Goal: Navigation & Orientation: Find specific page/section

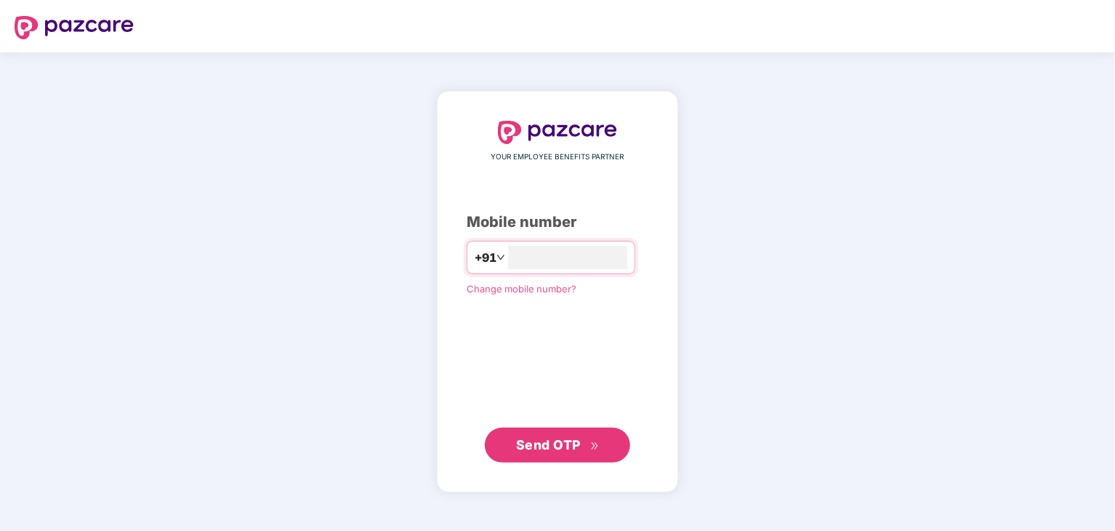
type input "**********"
click at [553, 442] on span "Send OTP" at bounding box center [548, 443] width 65 height 15
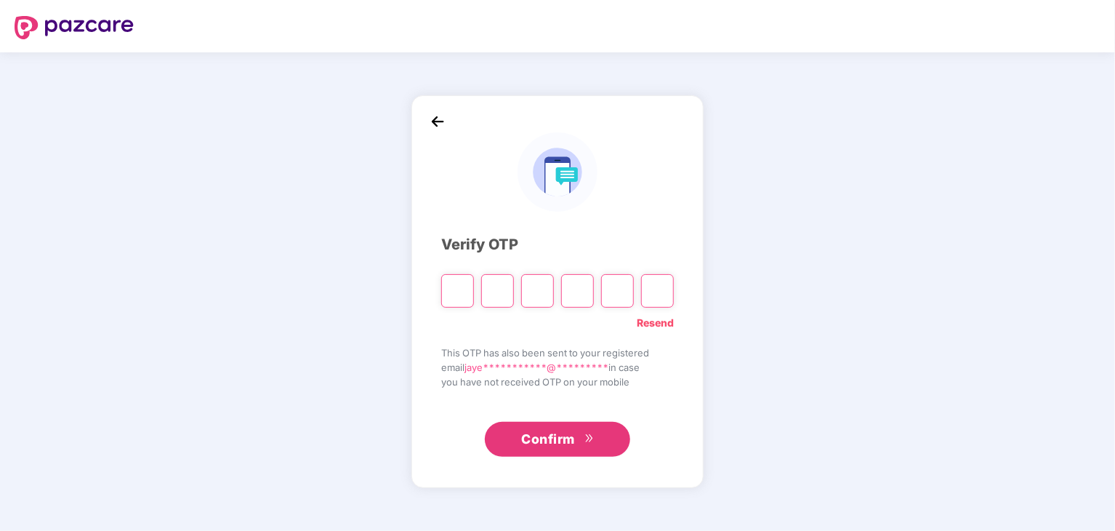
type input "*"
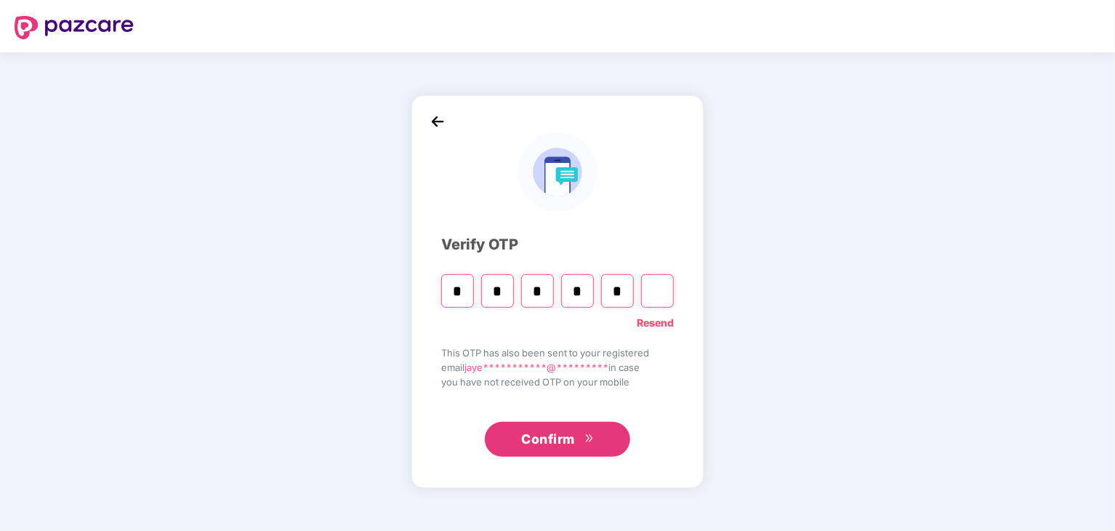
type input "*"
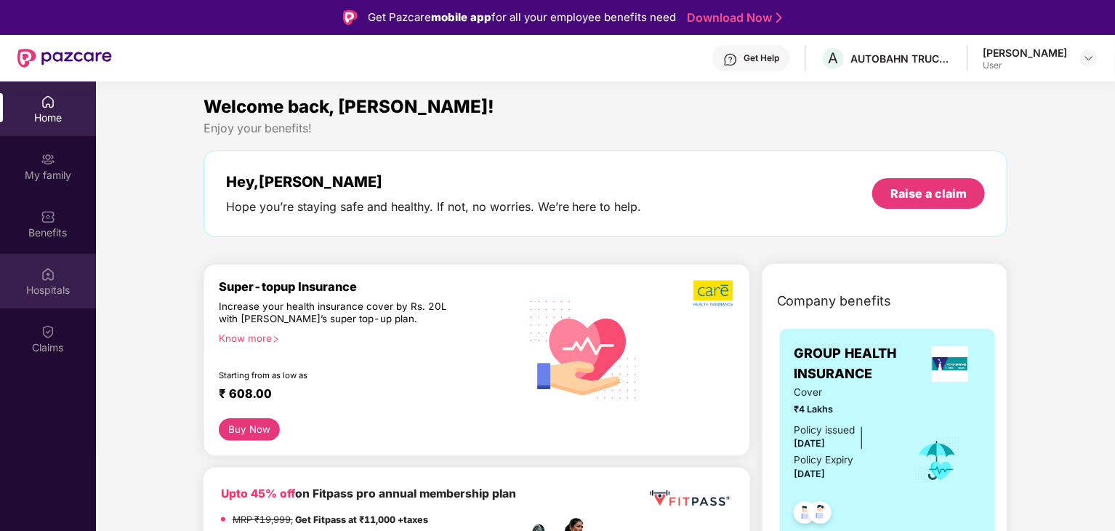
click at [49, 277] on img at bounding box center [48, 274] width 15 height 15
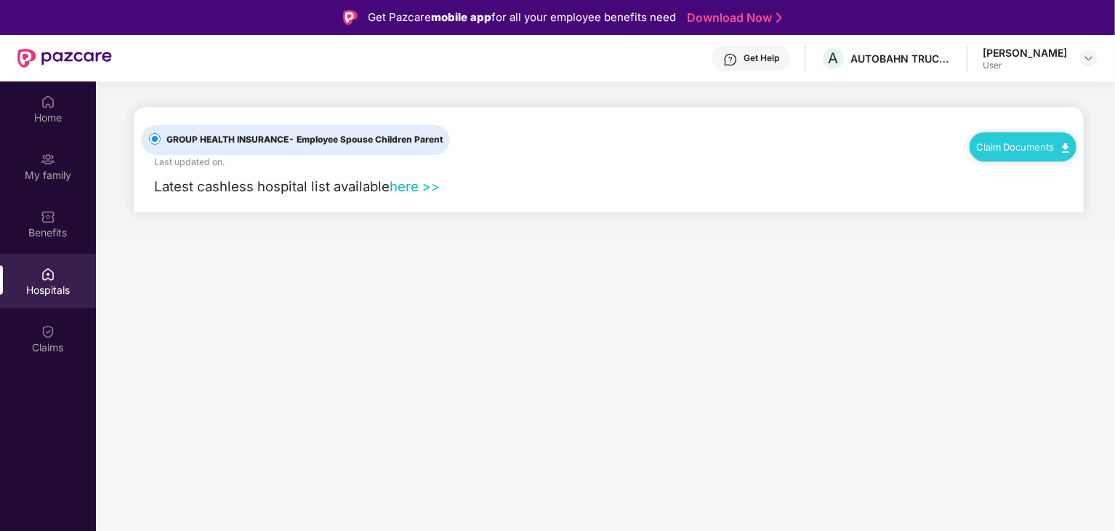
click at [400, 190] on link "here >>" at bounding box center [415, 186] width 50 height 16
